Goal: Transaction & Acquisition: Download file/media

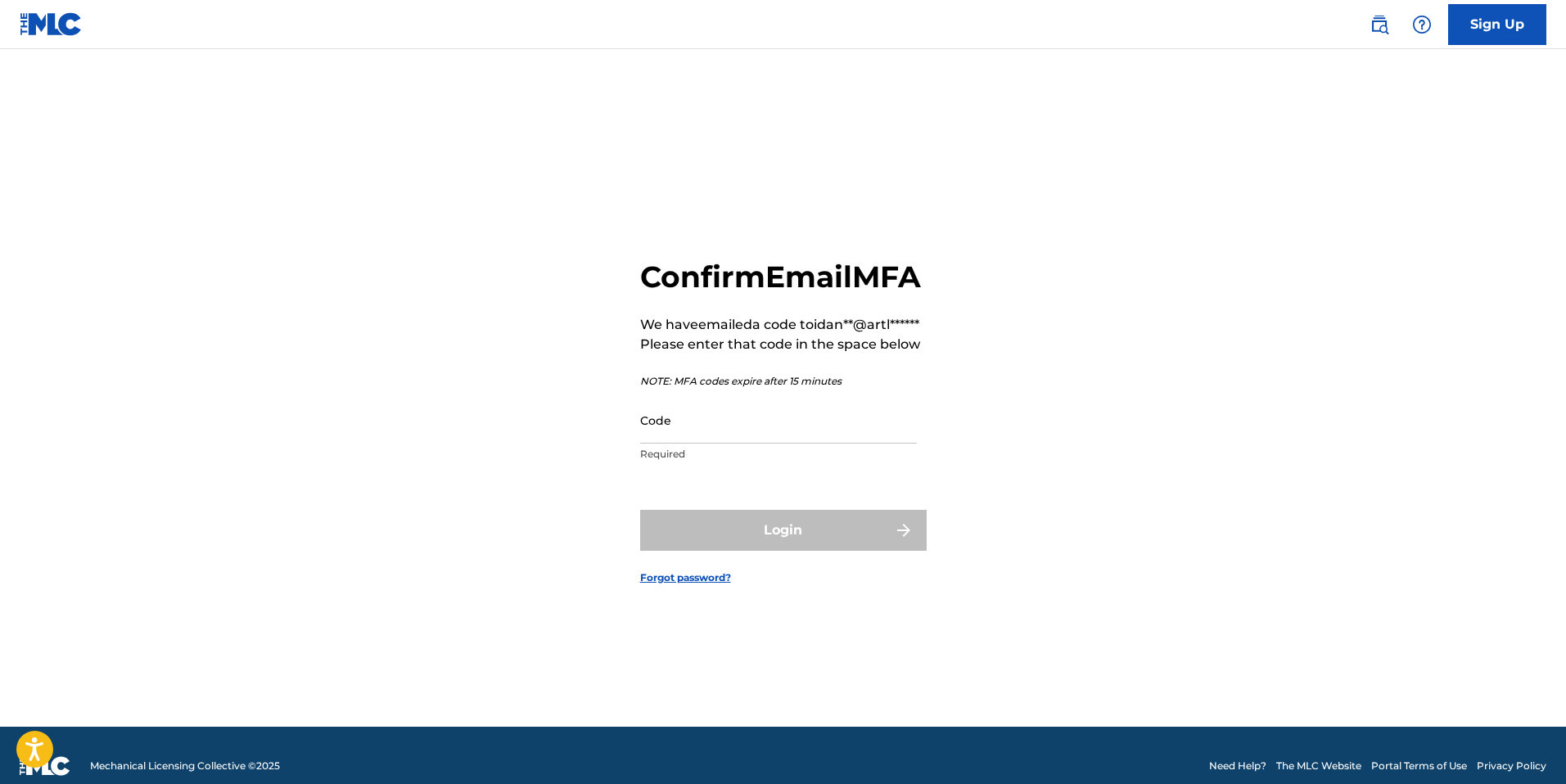
click at [798, 444] on input "Code" at bounding box center [778, 419] width 277 height 46
paste input "530103"
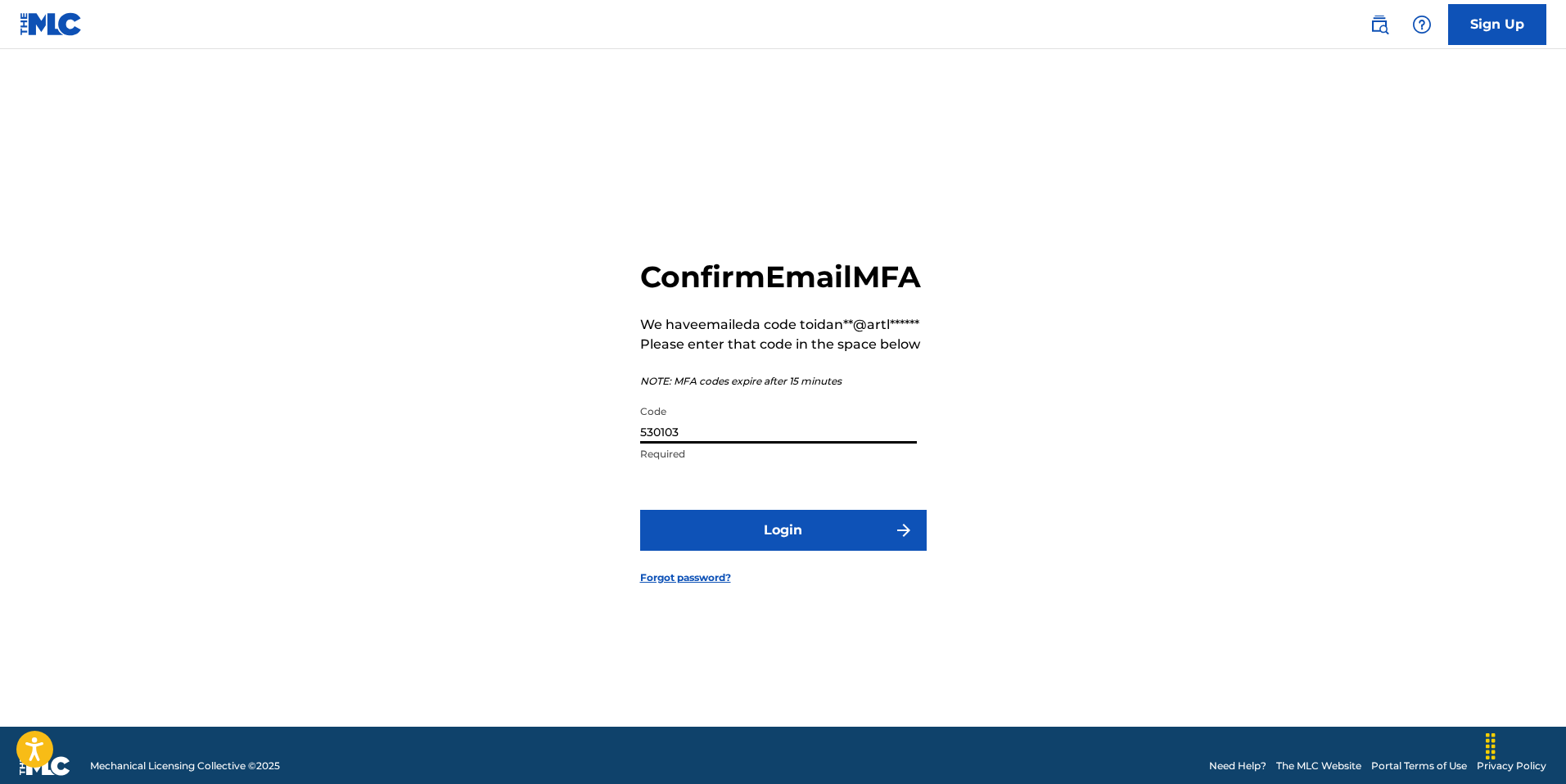
type input "530103"
click at [776, 551] on button "Login" at bounding box center [783, 530] width 287 height 41
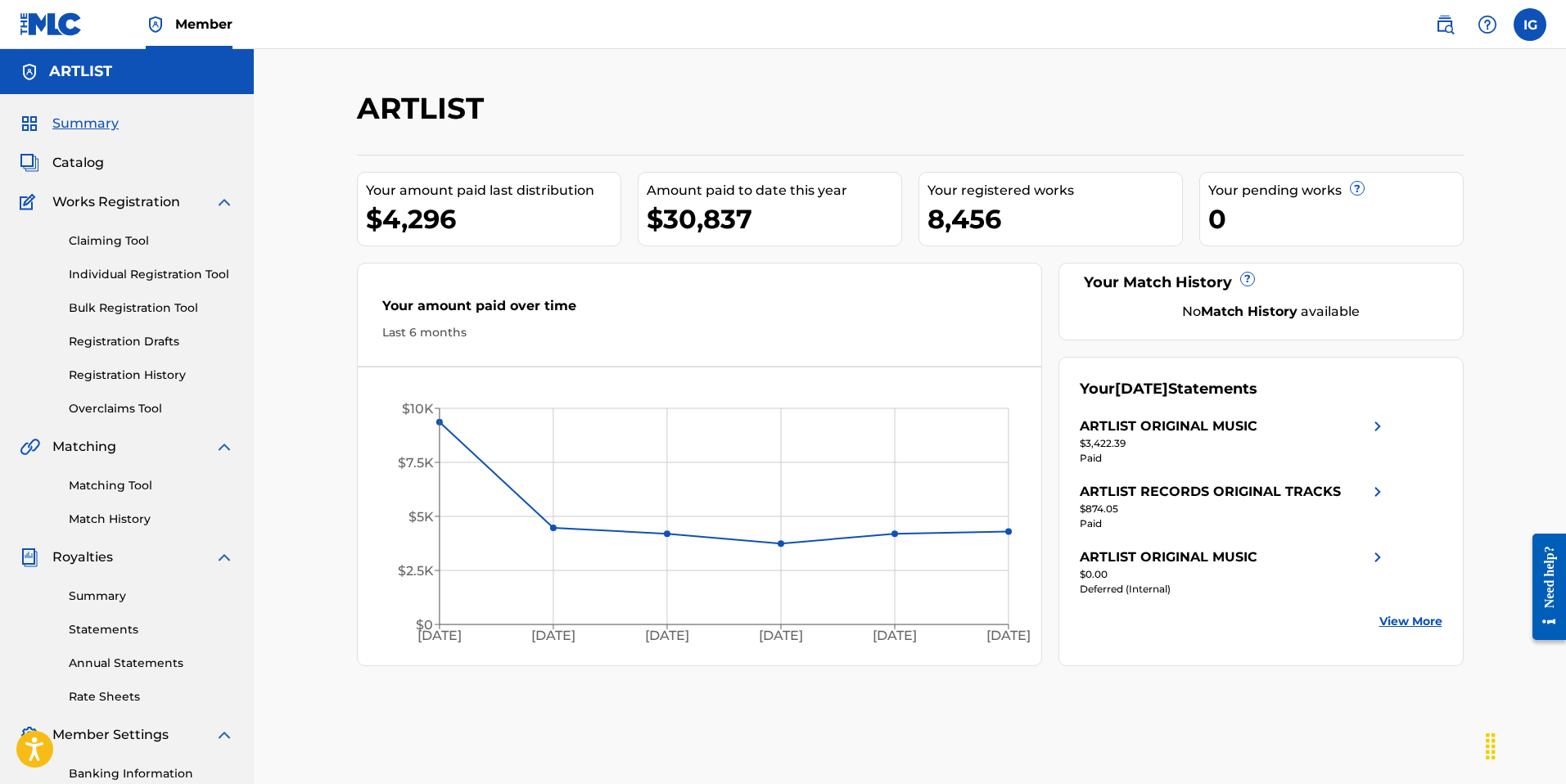
scroll to position [13, 0]
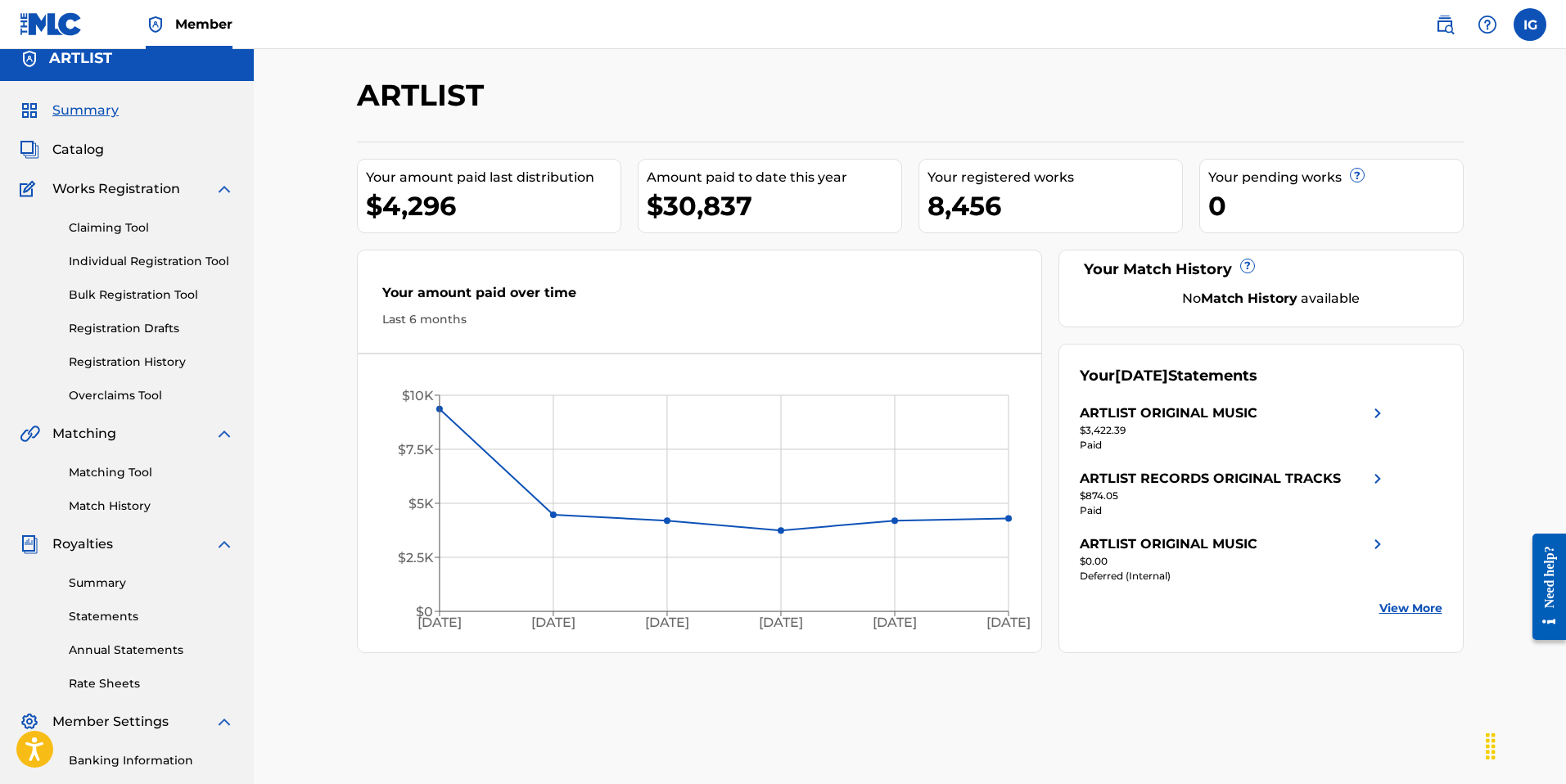
click at [120, 618] on link "Statements" at bounding box center [152, 616] width 165 height 17
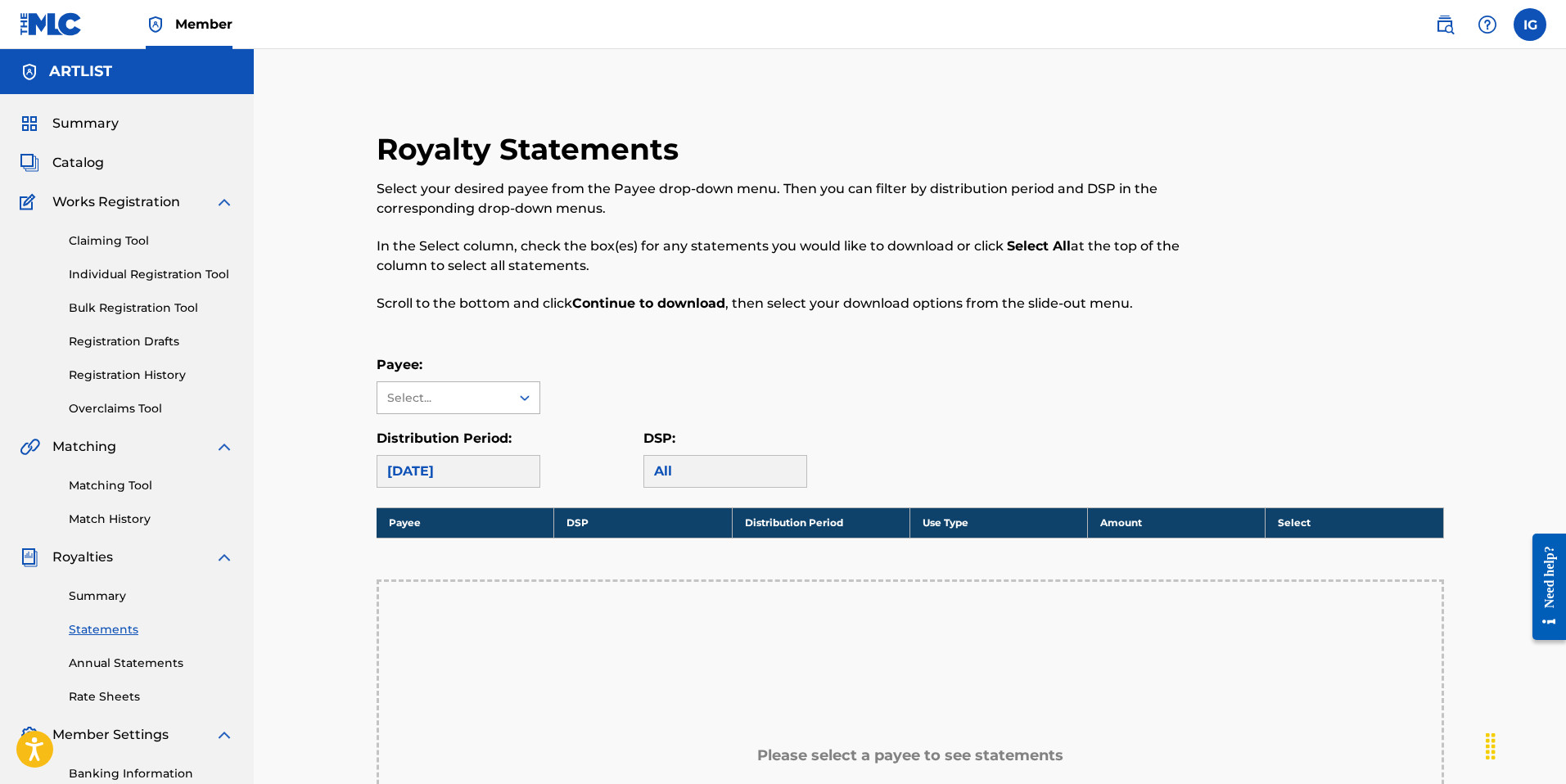
click at [507, 399] on div "Select..." at bounding box center [444, 397] width 133 height 31
click at [478, 443] on div "ARTLIST ORIGINAL MUSIC" at bounding box center [458, 444] width 163 height 61
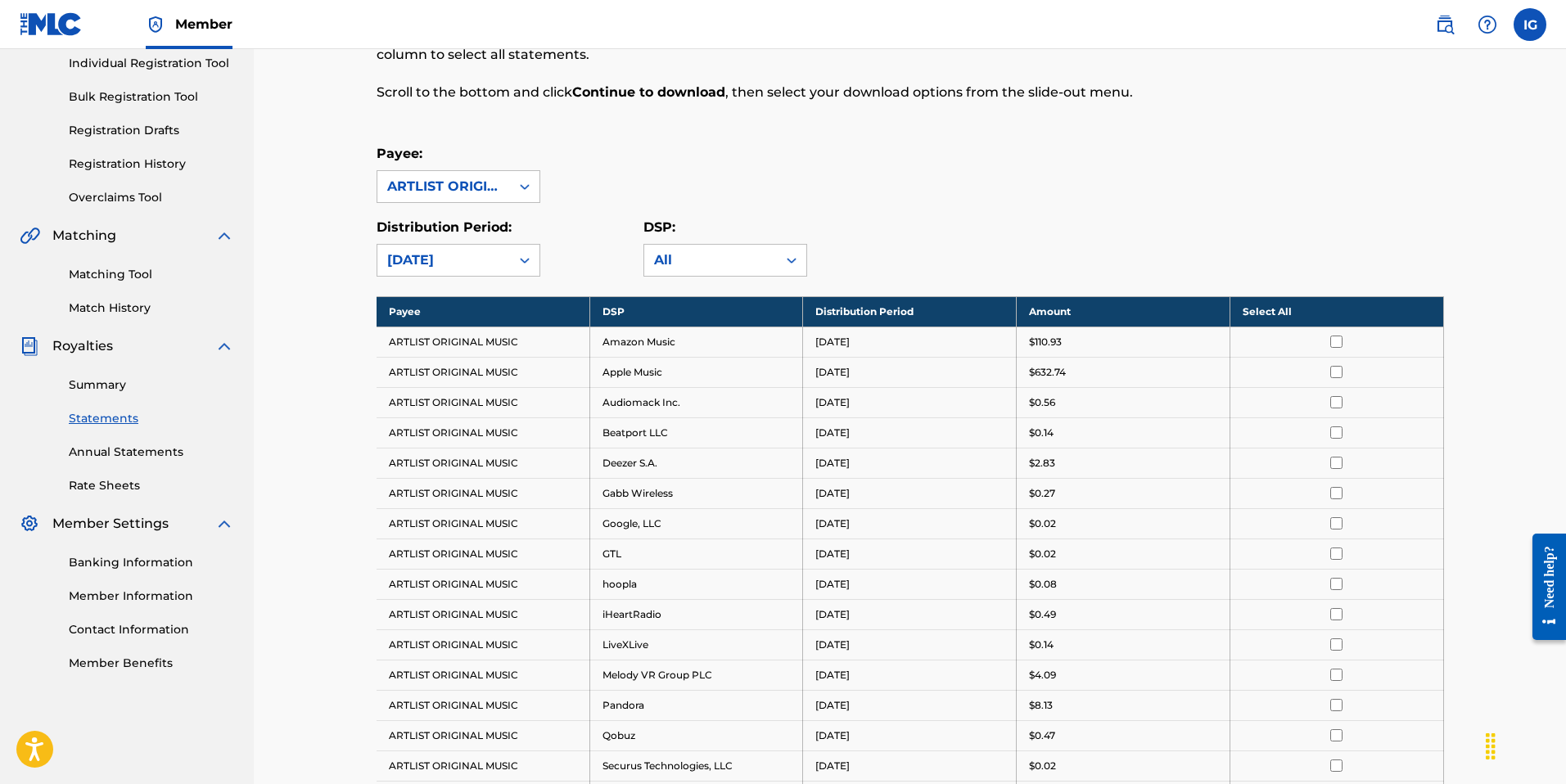
scroll to position [216, 0]
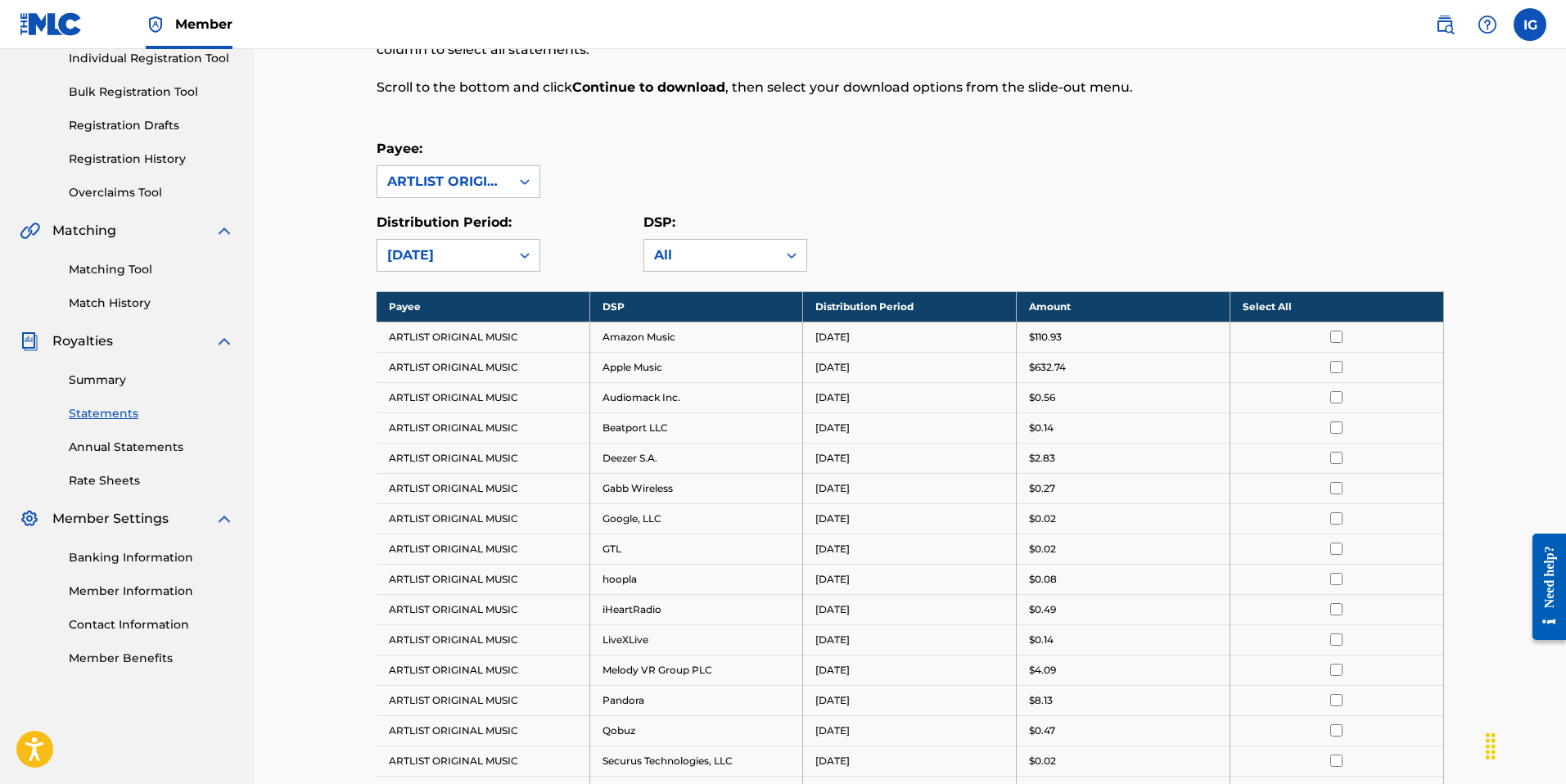
click at [1279, 307] on th "Select All" at bounding box center [1335, 306] width 213 height 30
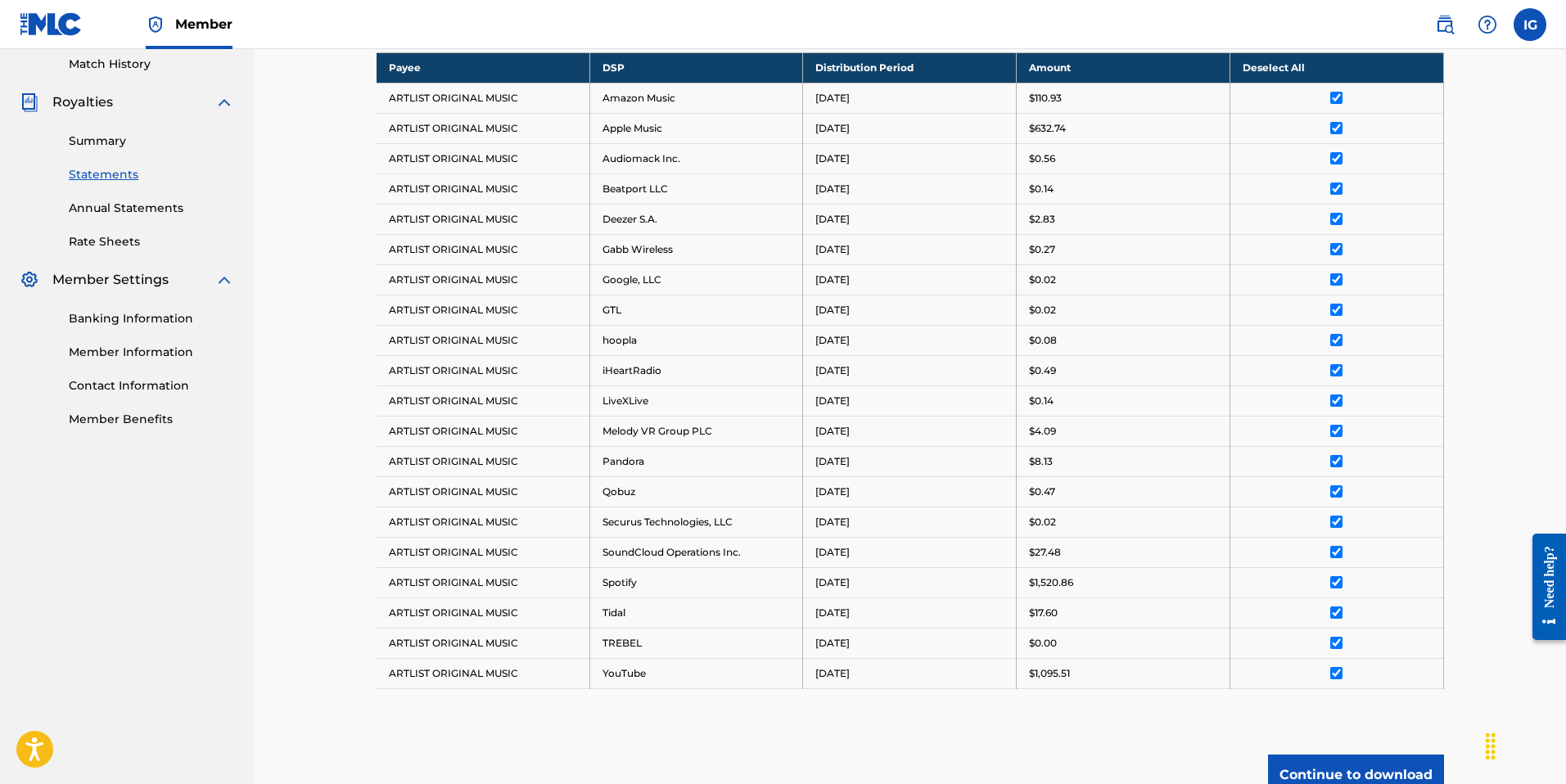
scroll to position [611, 0]
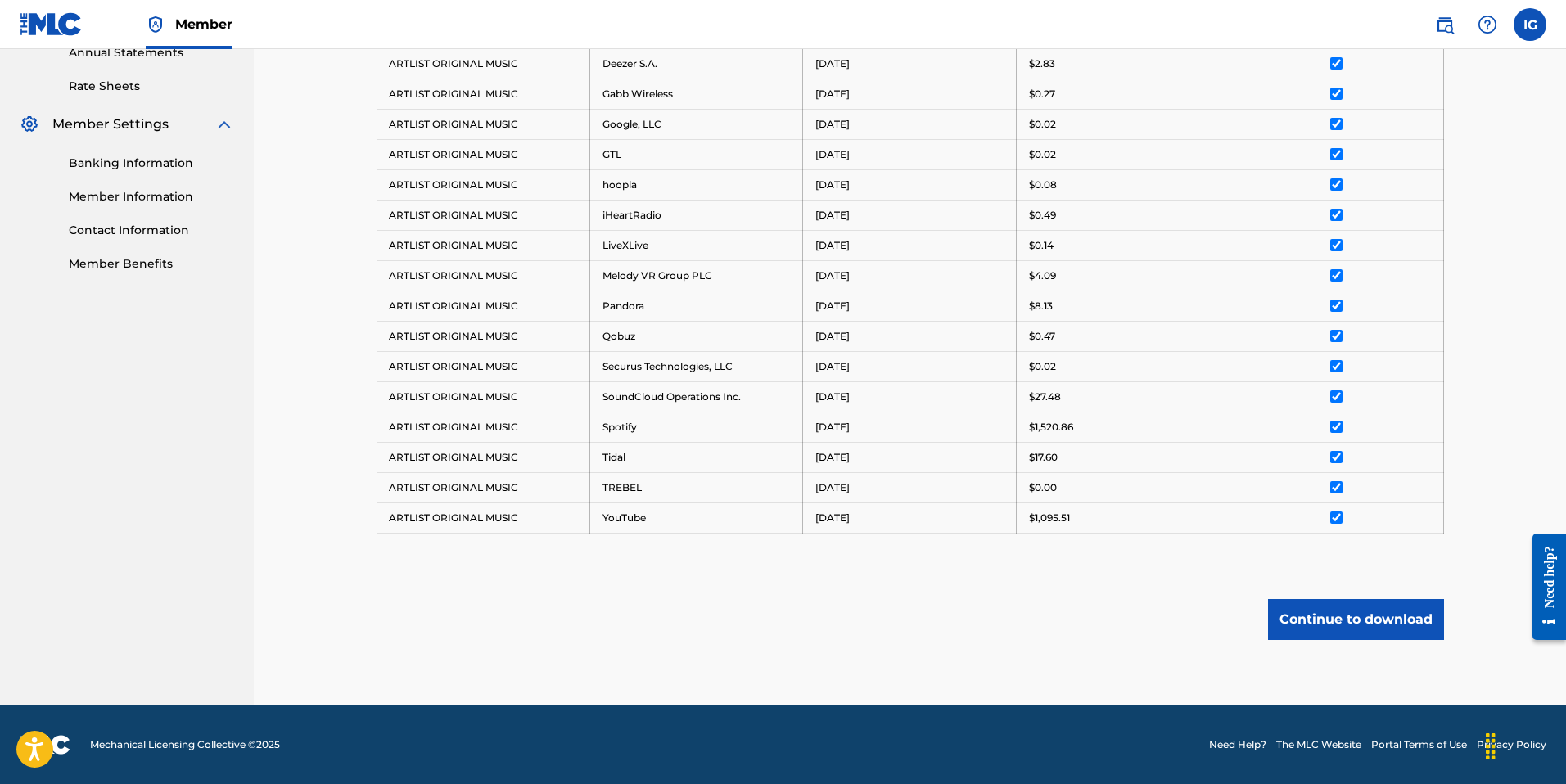
click at [1337, 628] on button "Continue to download" at bounding box center [1356, 619] width 176 height 41
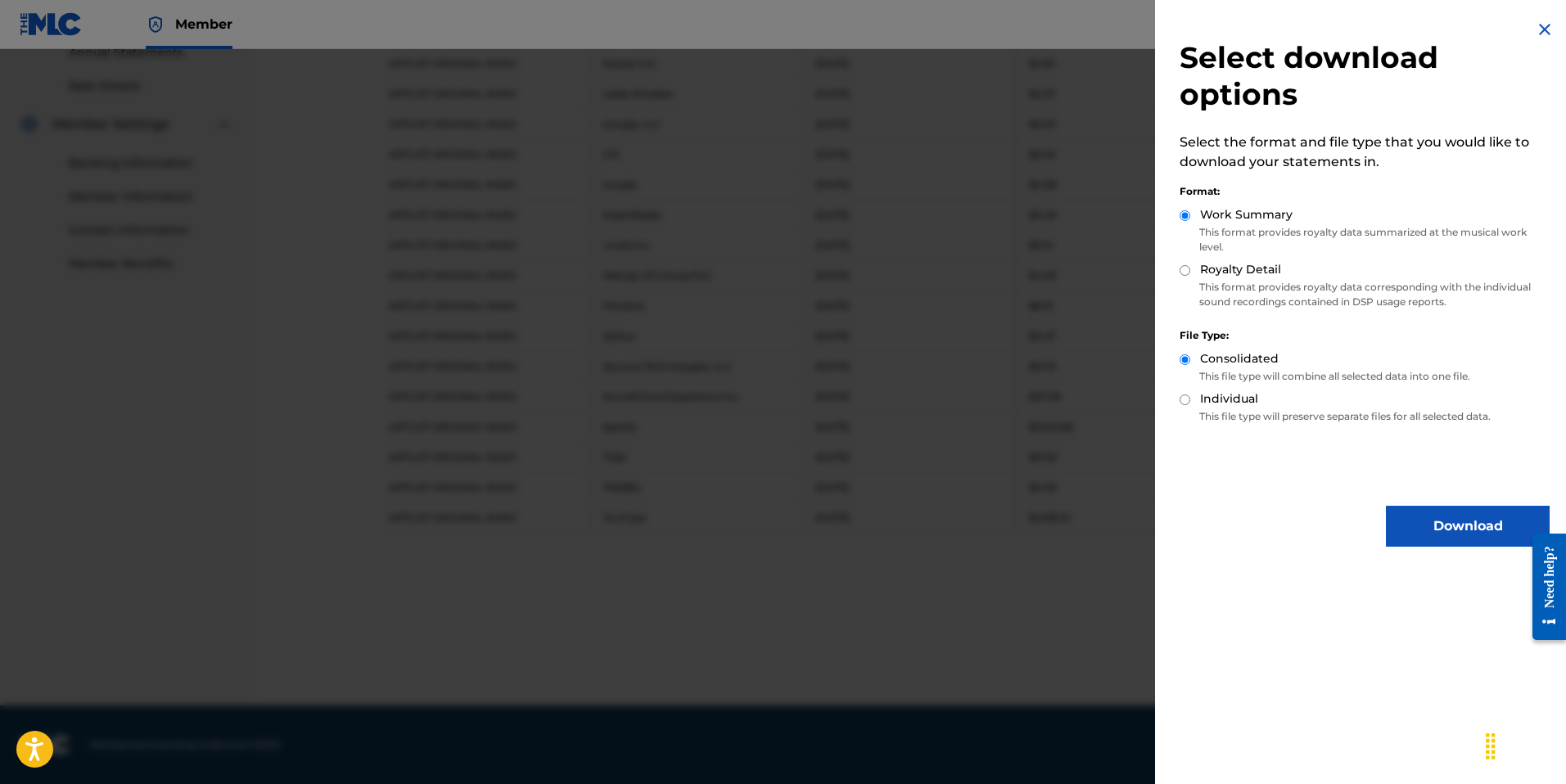
click at [1420, 515] on button "Download" at bounding box center [1467, 525] width 163 height 41
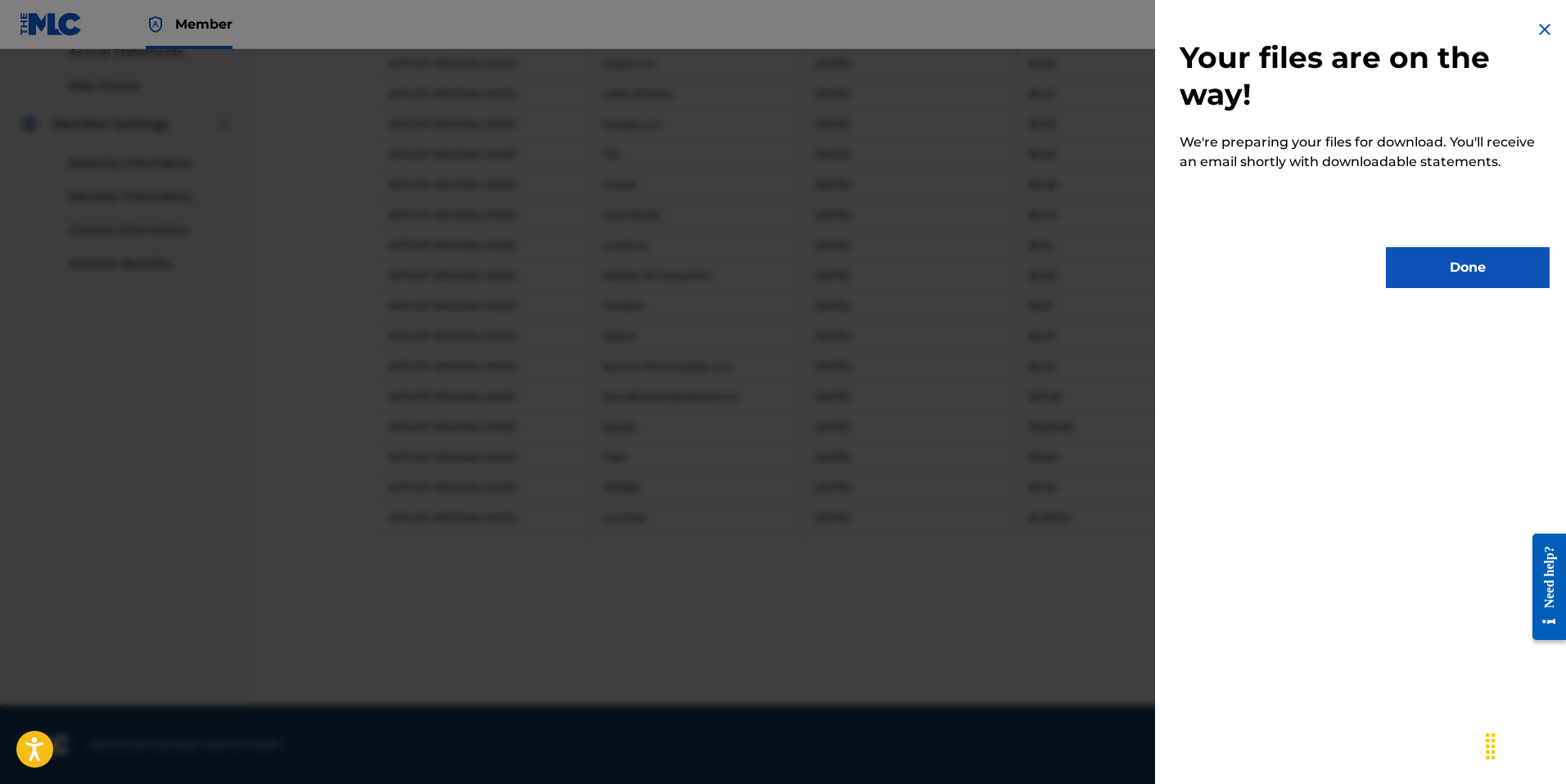
click at [1440, 279] on button "Done" at bounding box center [1467, 267] width 163 height 41
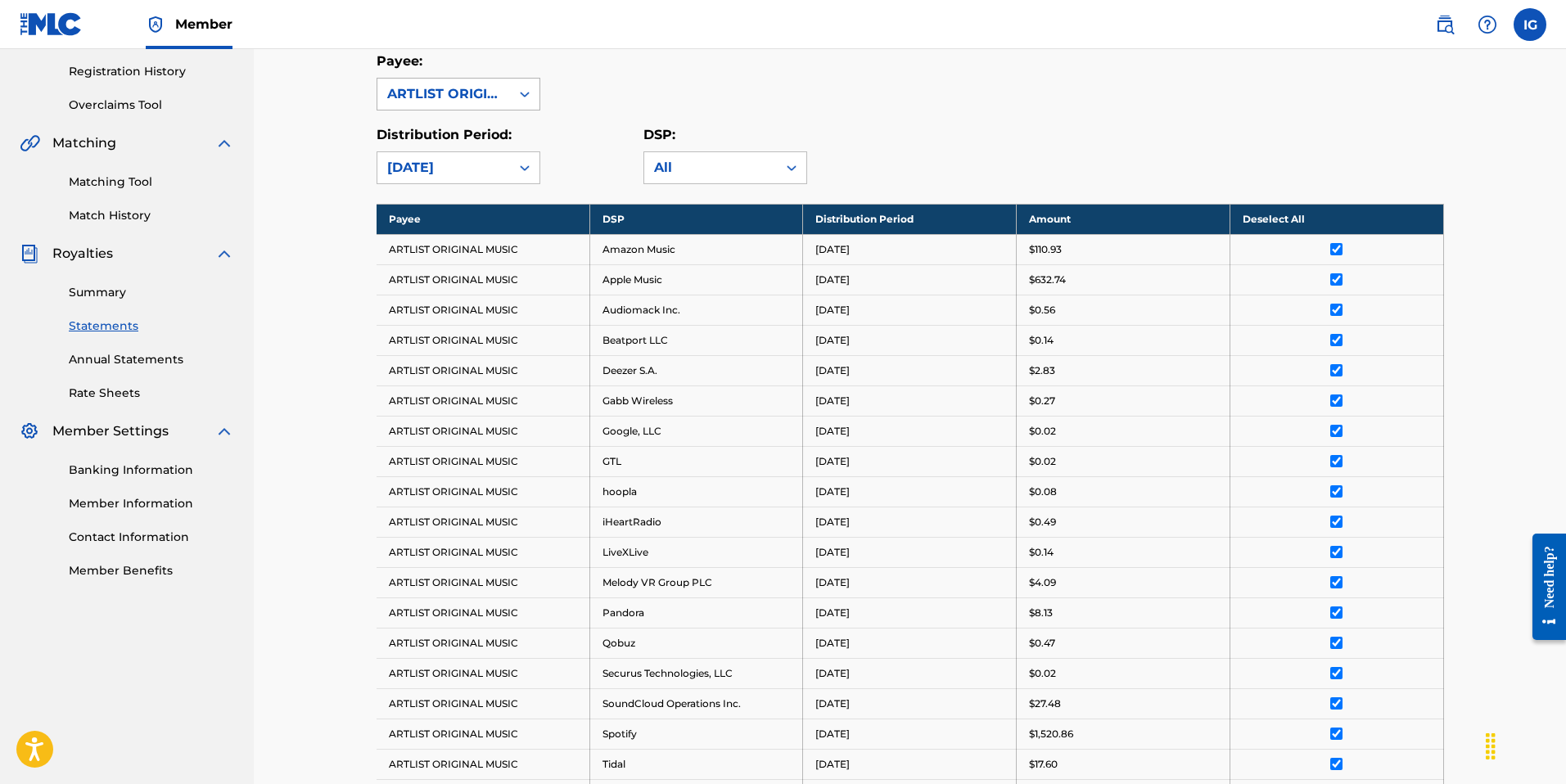
scroll to position [303, 0]
click at [488, 101] on div "ARTLIST ORIGINAL MUSIC" at bounding box center [443, 95] width 113 height 20
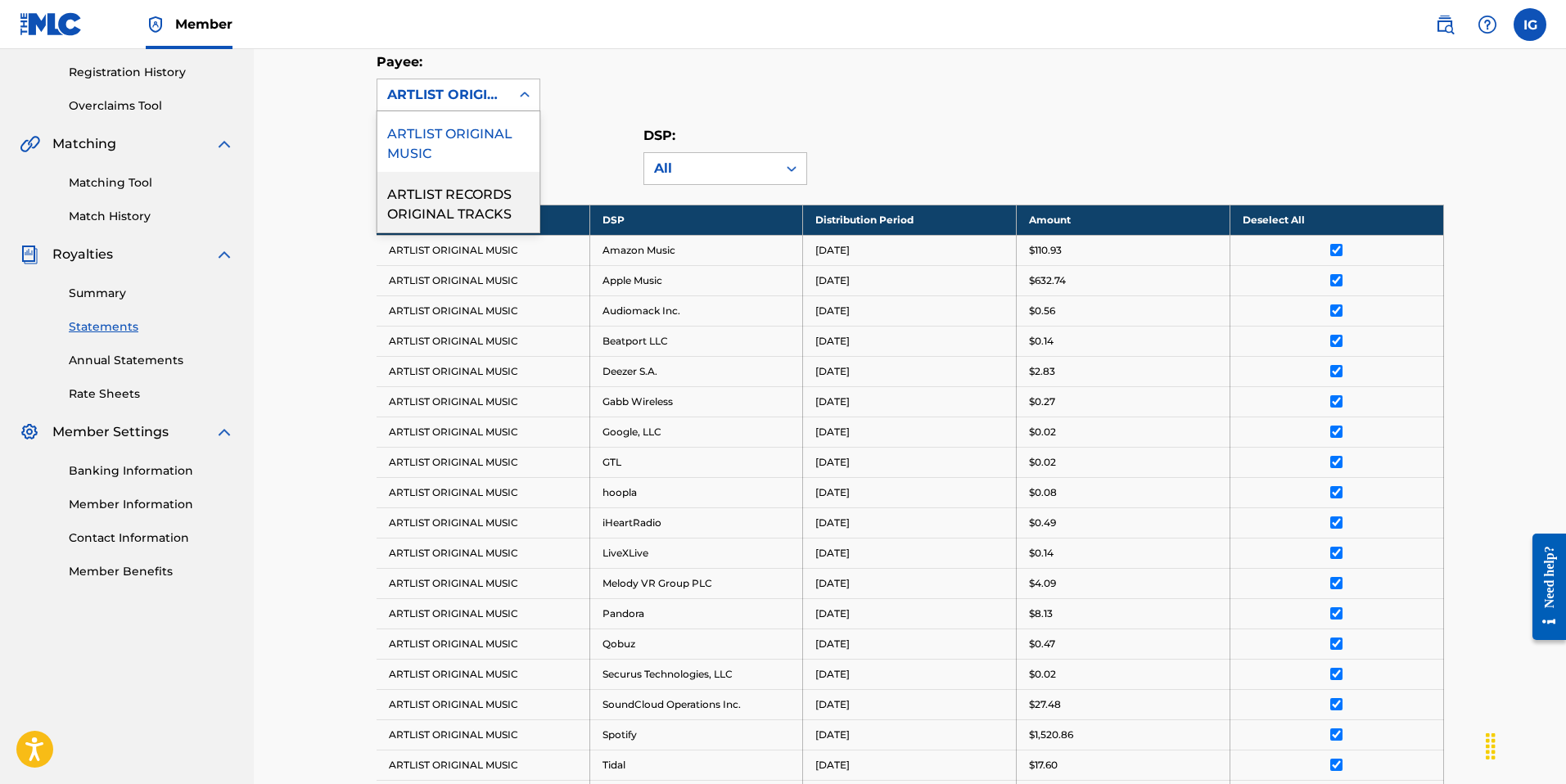
click at [476, 207] on div "ARTLIST RECORDS ORIGINAL TRACKS" at bounding box center [458, 201] width 163 height 61
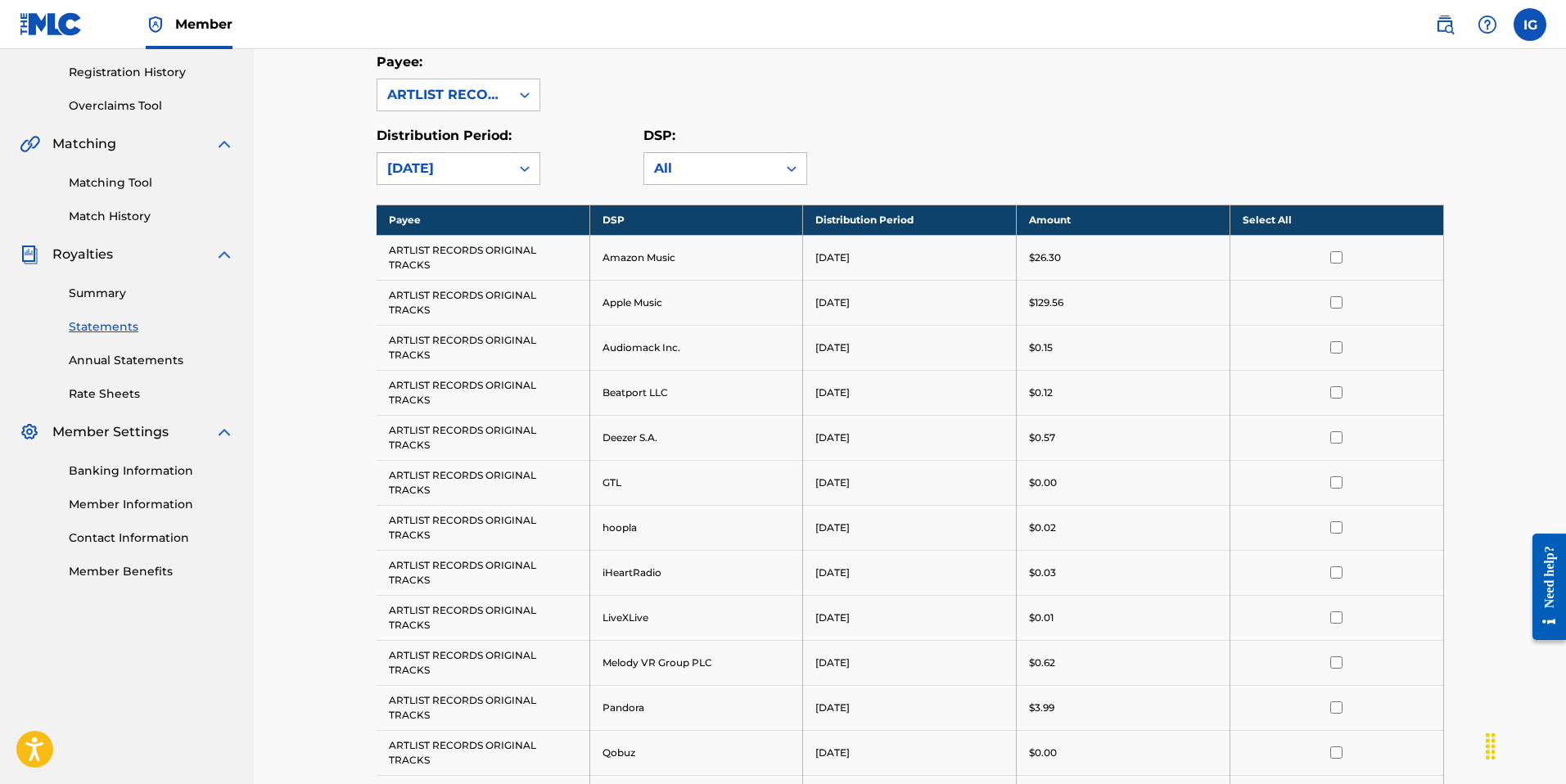
click at [1285, 218] on th "Select All" at bounding box center [1335, 219] width 213 height 30
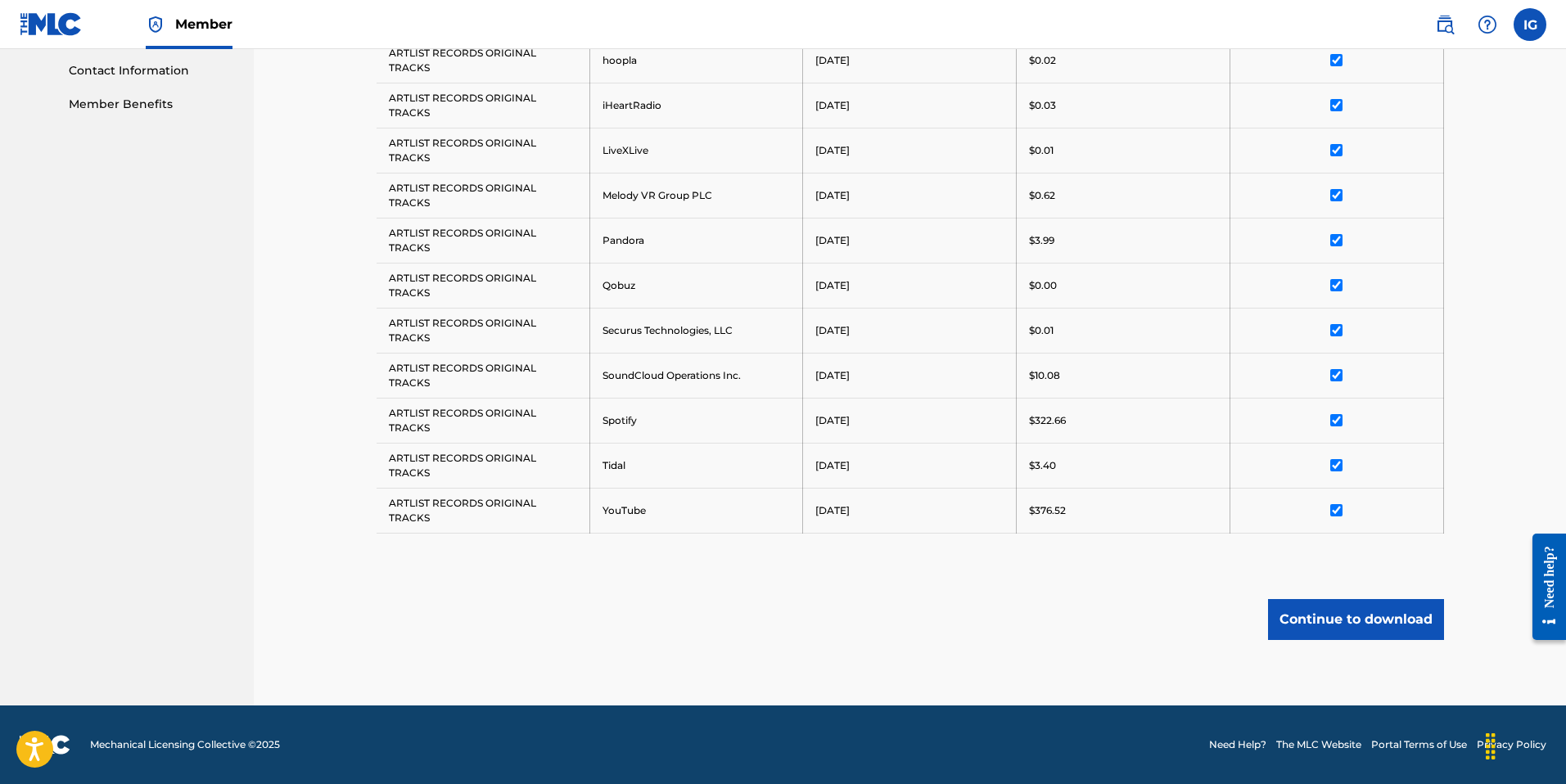
click at [1335, 613] on button "Continue to download" at bounding box center [1356, 619] width 176 height 41
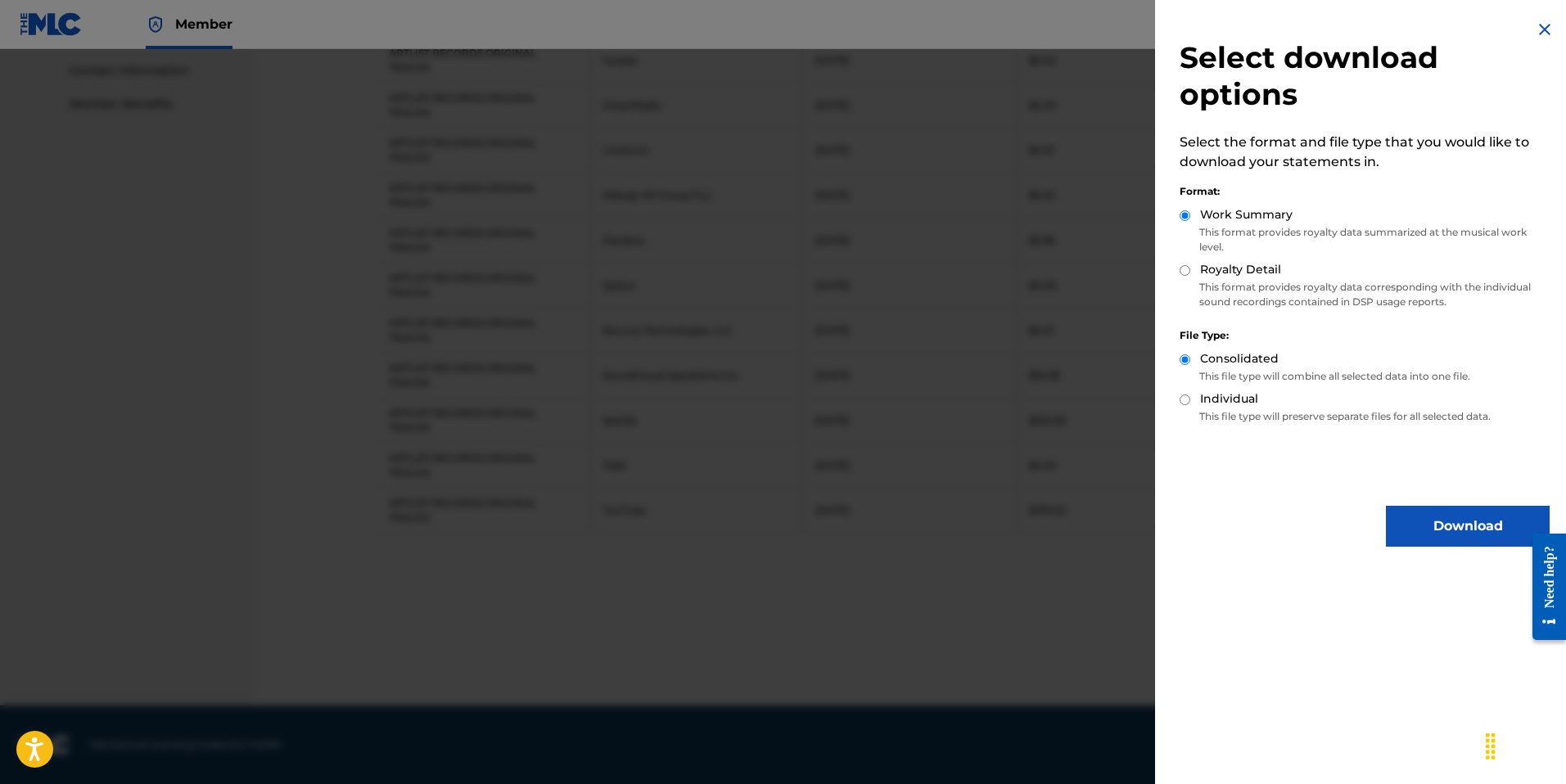
click at [1422, 525] on button "Download" at bounding box center [1467, 525] width 163 height 41
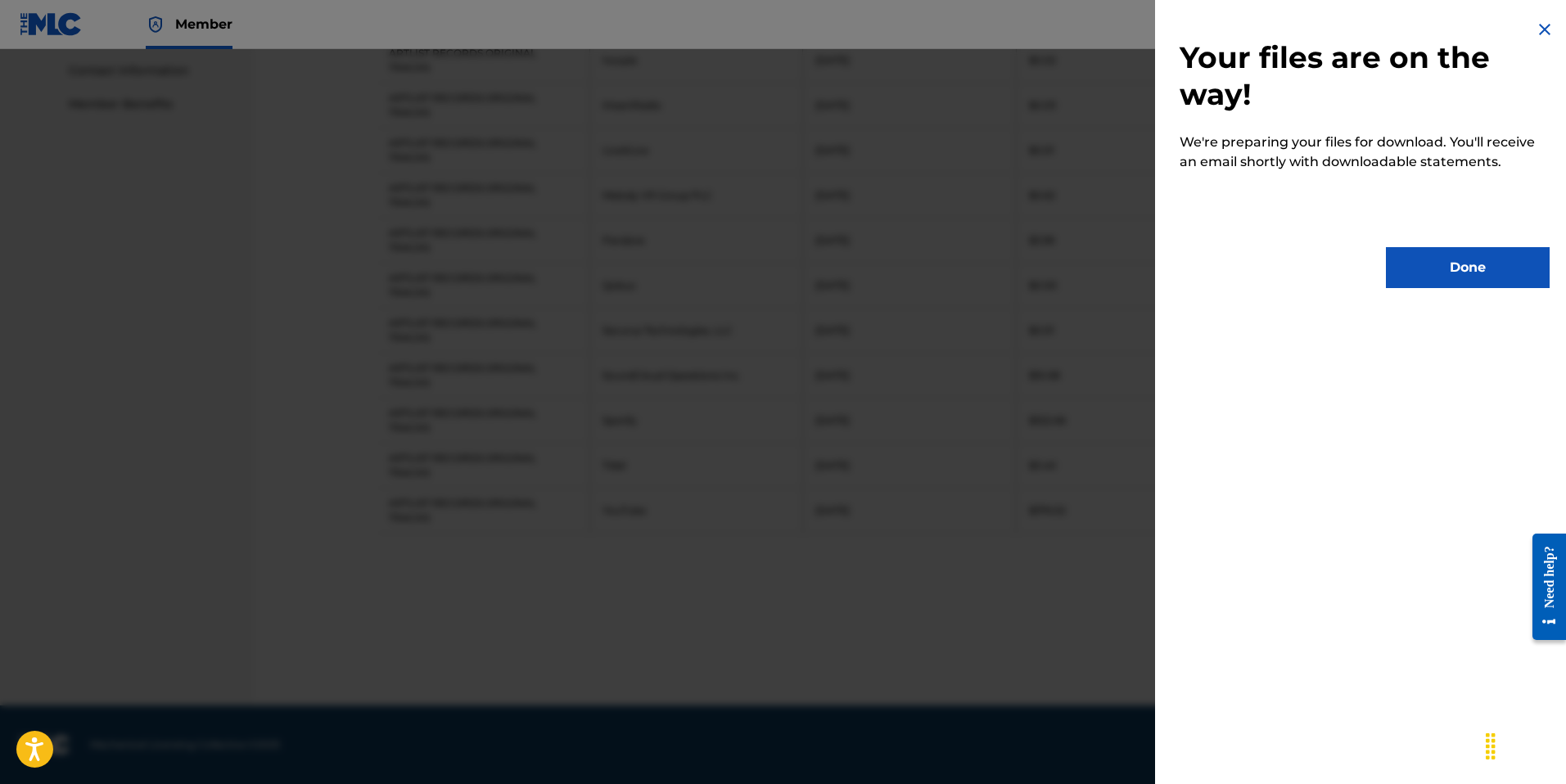
drag, startPoint x: 1457, startPoint y: 282, endPoint x: 1226, endPoint y: 237, distance: 235.3
click at [1443, 282] on button "Done" at bounding box center [1467, 267] width 163 height 41
